Goal: Information Seeking & Learning: Learn about a topic

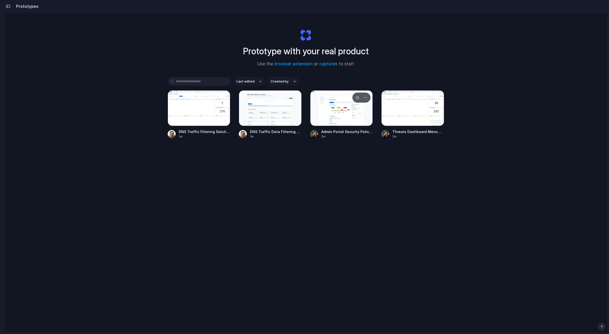
click at [338, 107] on div at bounding box center [341, 108] width 63 height 36
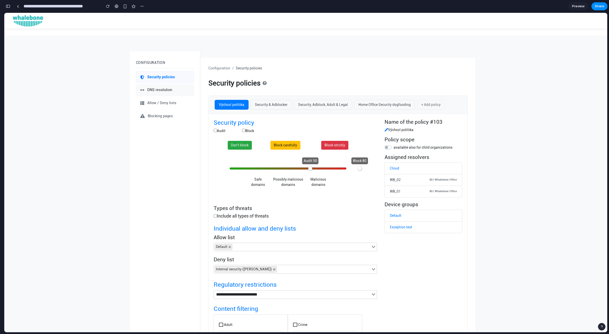
click at [163, 87] on link "DNS resolution" at bounding box center [165, 90] width 58 height 12
click at [162, 95] on link "DNS resolution" at bounding box center [165, 90] width 58 height 12
click at [157, 98] on link "Allow / Deny lists" at bounding box center [165, 103] width 58 height 12
click at [162, 112] on link "Blocking pages" at bounding box center [165, 116] width 58 height 12
click at [163, 92] on span "DNS resolution" at bounding box center [159, 90] width 25 height 6
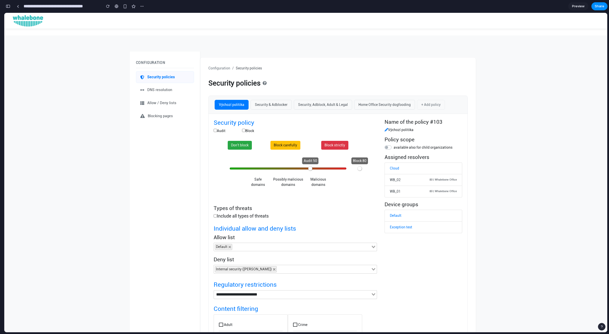
click at [164, 76] on span "Security policies" at bounding box center [161, 77] width 28 height 6
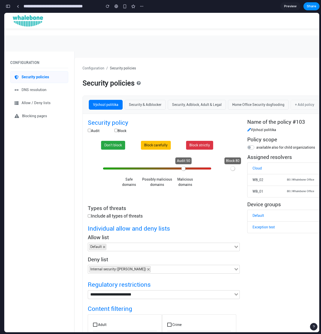
click at [188, 83] on div "Security policies" at bounding box center [204, 83] width 243 height 9
click at [17, 7] on div at bounding box center [18, 6] width 2 height 3
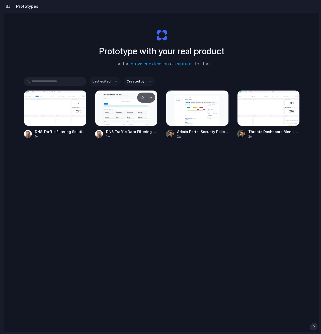
click at [121, 109] on div at bounding box center [126, 108] width 63 height 36
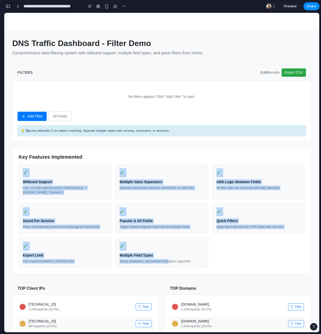
drag, startPoint x: 27, startPoint y: 166, endPoint x: 173, endPoint y: 262, distance: 174.8
click at [173, 262] on div "✓ Wildcard Support Use * on both sides for pattern matching (e.g., *.[DOMAIN_NA…" at bounding box center [162, 216] width 287 height 104
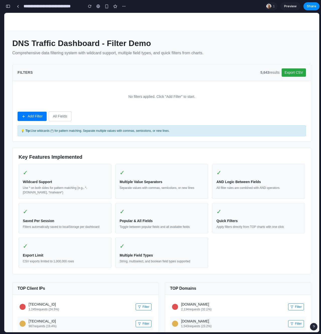
click at [179, 262] on div "String, multiselect, and boolean field types supported" at bounding box center [162, 261] width 84 height 5
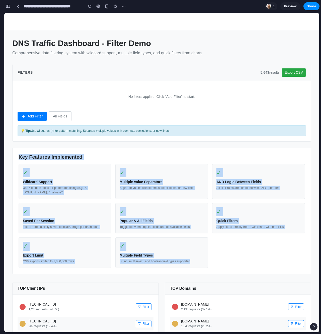
drag, startPoint x: 200, startPoint y: 263, endPoint x: 14, endPoint y: 155, distance: 215.0
click at [14, 155] on div "Key Features Implemented ✓ Wildcard Support Use * on both sides for pattern mat…" at bounding box center [161, 210] width 299 height 126
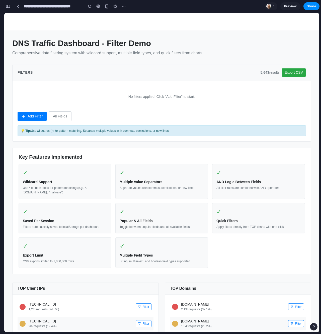
click at [101, 275] on div "DNS Traffic Dashboard - Filter Demo Comprehensive data filtering system with wi…" at bounding box center [161, 255] width 299 height 435
drag, startPoint x: 20, startPoint y: 156, endPoint x: 102, endPoint y: 157, distance: 82.4
click at [102, 158] on h3 "Key Features Implemented" at bounding box center [162, 157] width 287 height 6
click at [102, 157] on h3 "Key Features Implemented" at bounding box center [162, 157] width 287 height 6
drag, startPoint x: 17, startPoint y: 155, endPoint x: 42, endPoint y: 155, distance: 25.6
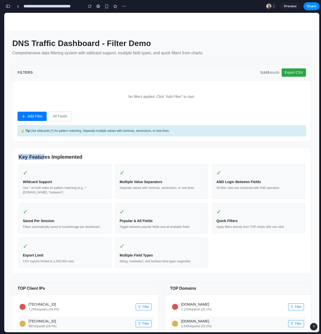
click at [43, 156] on div "Key Features Implemented ✓ Wildcard Support Use * on both sides for pattern mat…" at bounding box center [161, 210] width 299 height 126
click at [38, 168] on div "✓" at bounding box center [65, 172] width 84 height 9
click at [19, 9] on link at bounding box center [18, 7] width 8 height 8
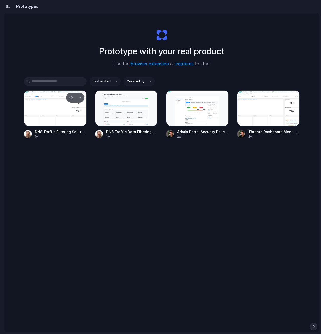
click at [75, 112] on div at bounding box center [55, 108] width 63 height 36
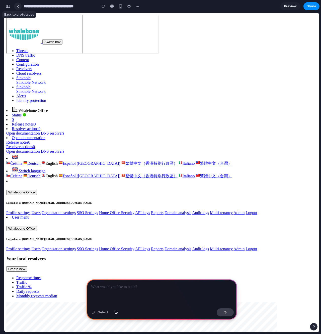
click at [19, 5] on link at bounding box center [18, 7] width 8 height 8
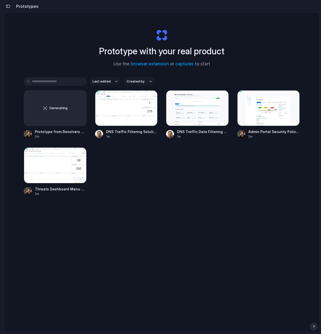
drag, startPoint x: 112, startPoint y: 33, endPoint x: 218, endPoint y: 67, distance: 111.0
click at [218, 67] on div "Prototype with your real product Use the browser extension or captures to start" at bounding box center [162, 46] width 201 height 54
drag, startPoint x: 218, startPoint y: 67, endPoint x: 76, endPoint y: 40, distance: 143.8
click at [76, 40] on div "Prototype with your real product Use the browser extension or captures to start" at bounding box center [162, 46] width 201 height 54
drag, startPoint x: 113, startPoint y: 48, endPoint x: 149, endPoint y: 60, distance: 37.1
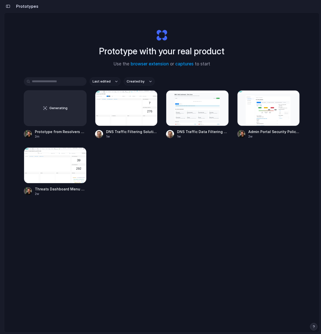
click at [149, 60] on div "Prototype with your real product Use the browser extension or captures to start" at bounding box center [162, 46] width 201 height 54
click at [208, 38] on div "Prototype with your real product Use the browser extension or captures to start" at bounding box center [162, 46] width 201 height 54
click at [161, 167] on div at bounding box center [161, 167] width 0 height 0
click at [254, 111] on div at bounding box center [269, 108] width 63 height 36
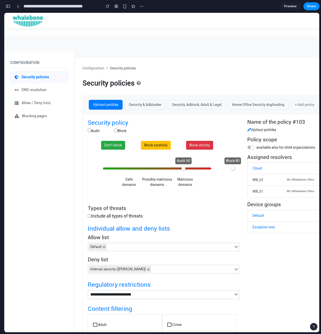
scroll to position [275, 0]
click at [32, 90] on span "DNS resolution" at bounding box center [34, 90] width 25 height 6
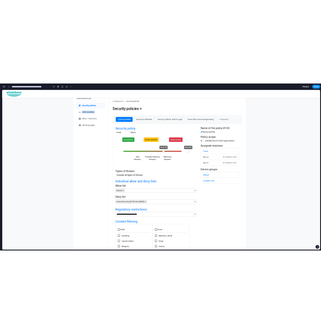
scroll to position [0, 0]
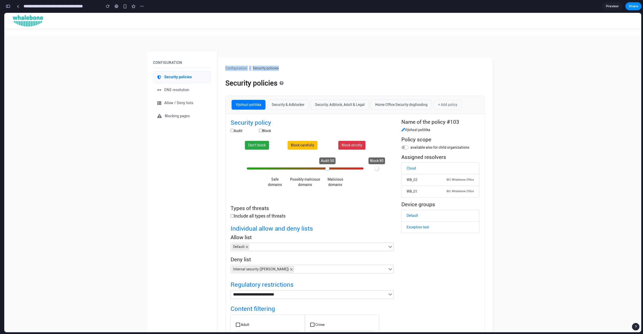
drag, startPoint x: 224, startPoint y: 68, endPoint x: 304, endPoint y: 67, distance: 79.4
click at [304, 67] on div "Configuration / Security policies Security policies Výchozí politika Security &…" at bounding box center [354, 294] width 275 height 472
click at [304, 67] on div "Configuration / Security policies" at bounding box center [354, 68] width 259 height 5
drag, startPoint x: 151, startPoint y: 60, endPoint x: 199, endPoint y: 59, distance: 48.0
click at [199, 60] on div "Configuration Security policies DNS resolution Allow / Deny lists Blocking pages" at bounding box center [182, 90] width 70 height 64
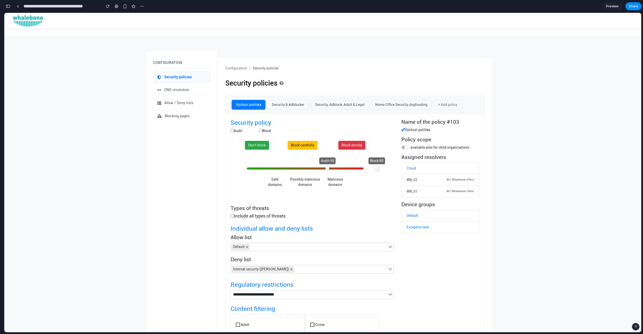
click at [181, 61] on h6 "Configuration" at bounding box center [182, 63] width 58 height 4
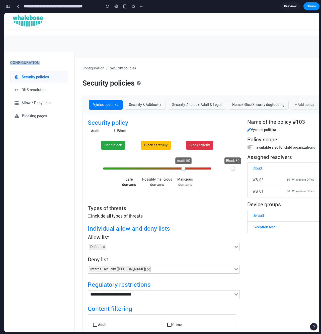
click at [68, 160] on div "Configuration Security policies DNS resolution Allow / Deny lists Blocking pages" at bounding box center [39, 295] width 70 height 489
